Goal: Task Accomplishment & Management: Manage account settings

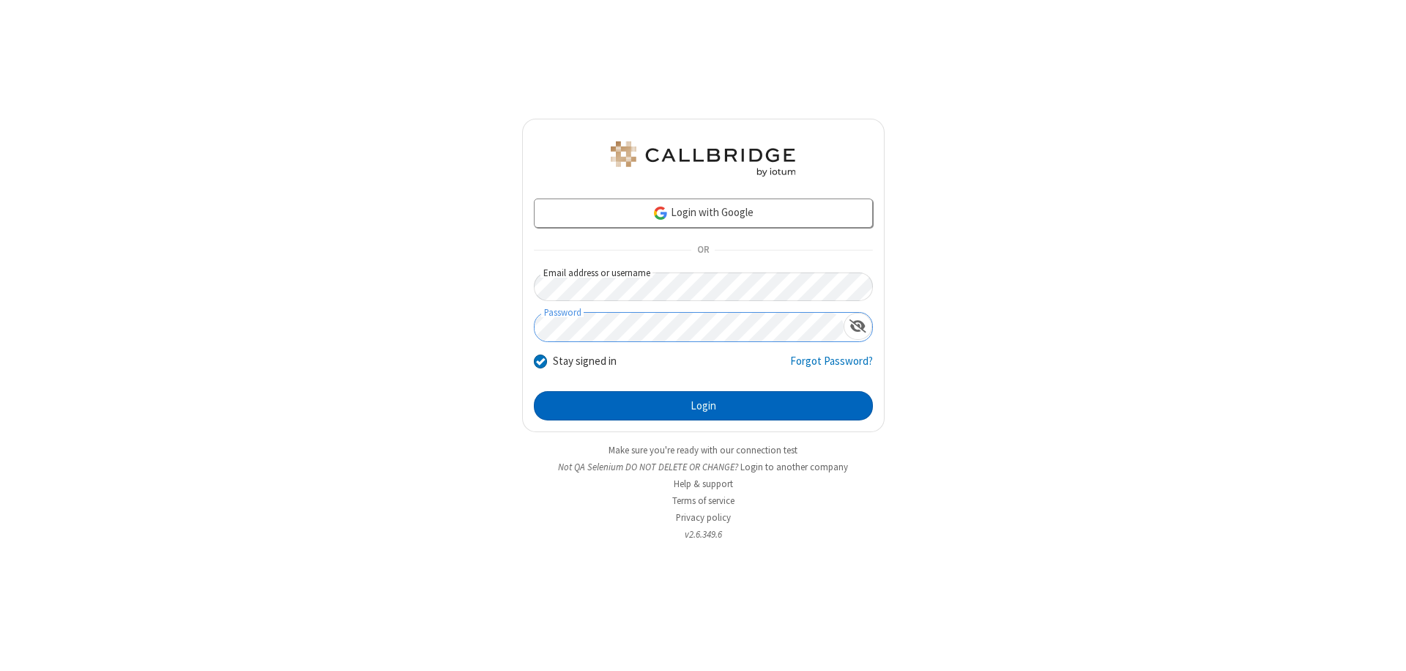
click at [703, 406] on button "Login" at bounding box center [703, 405] width 339 height 29
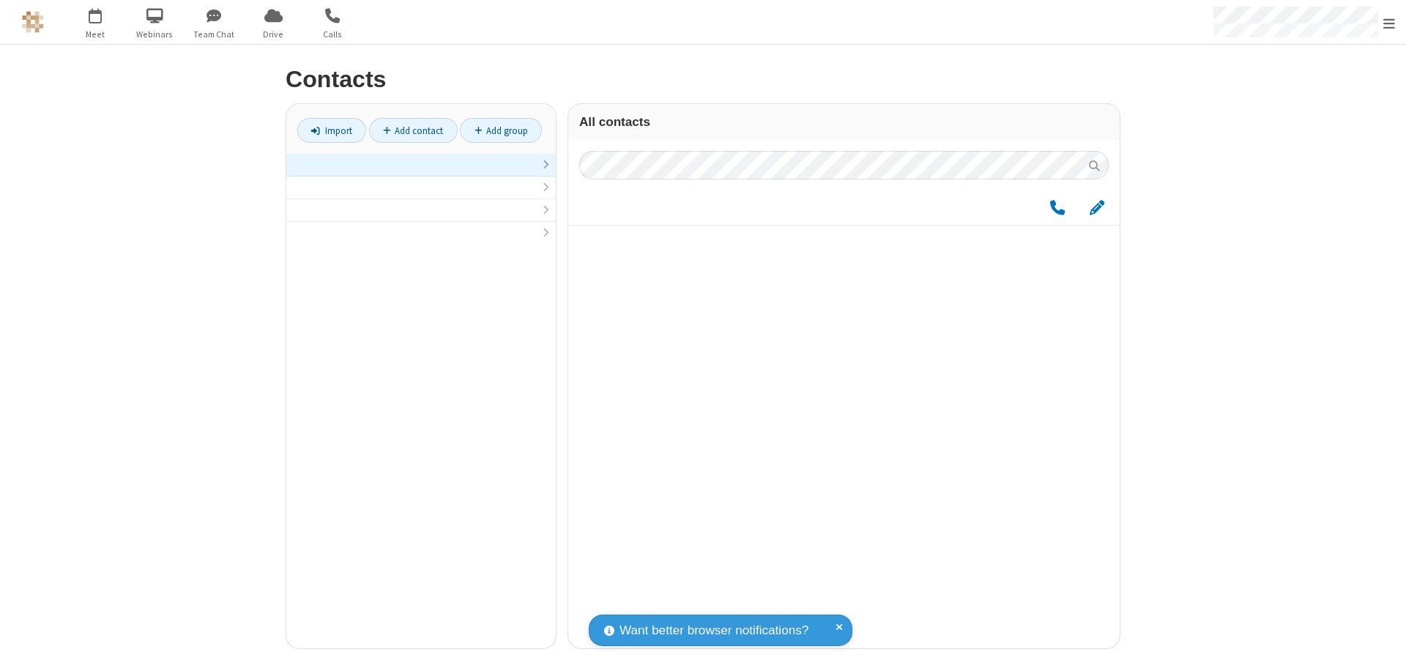
click at [421, 173] on link at bounding box center [420, 165] width 269 height 23
click at [1097, 215] on span "Edit" at bounding box center [1096, 215] width 15 height 18
